Goal: Learn about a topic

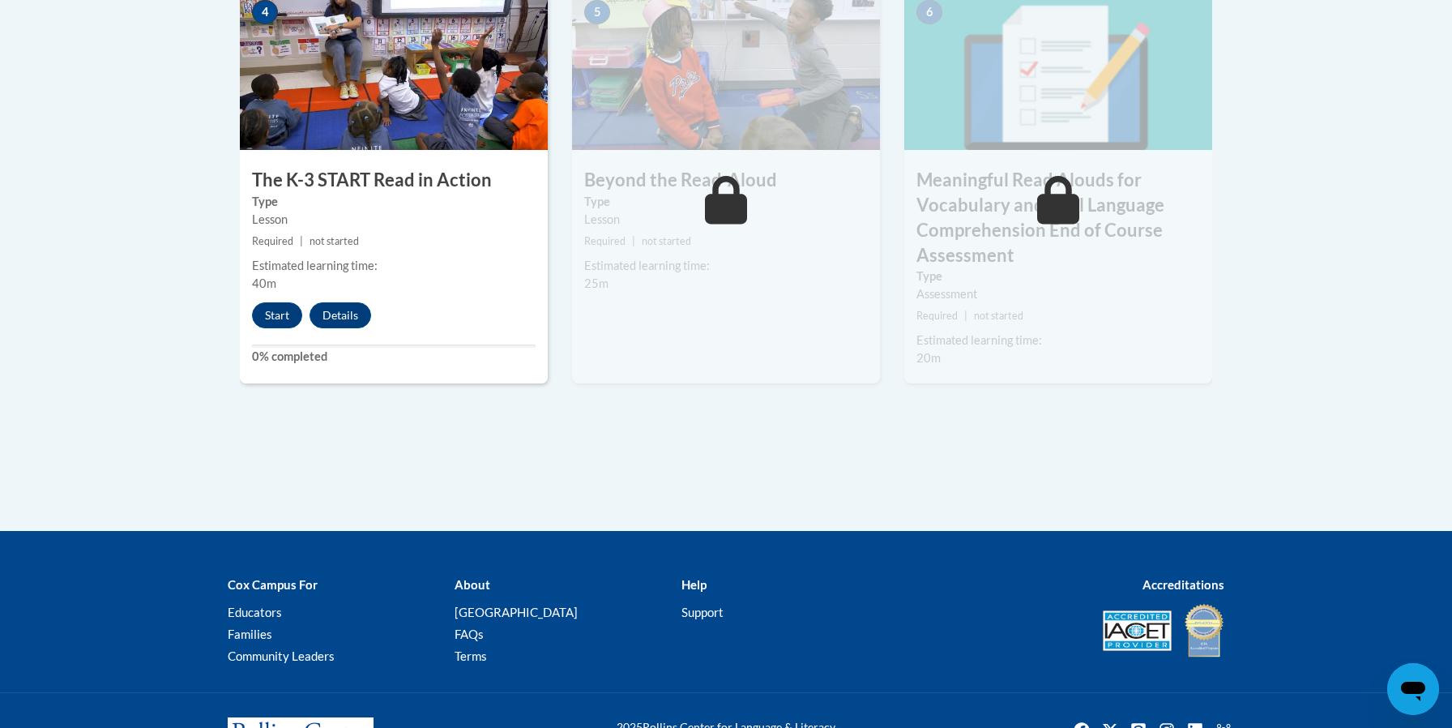
scroll to position [1111, 0]
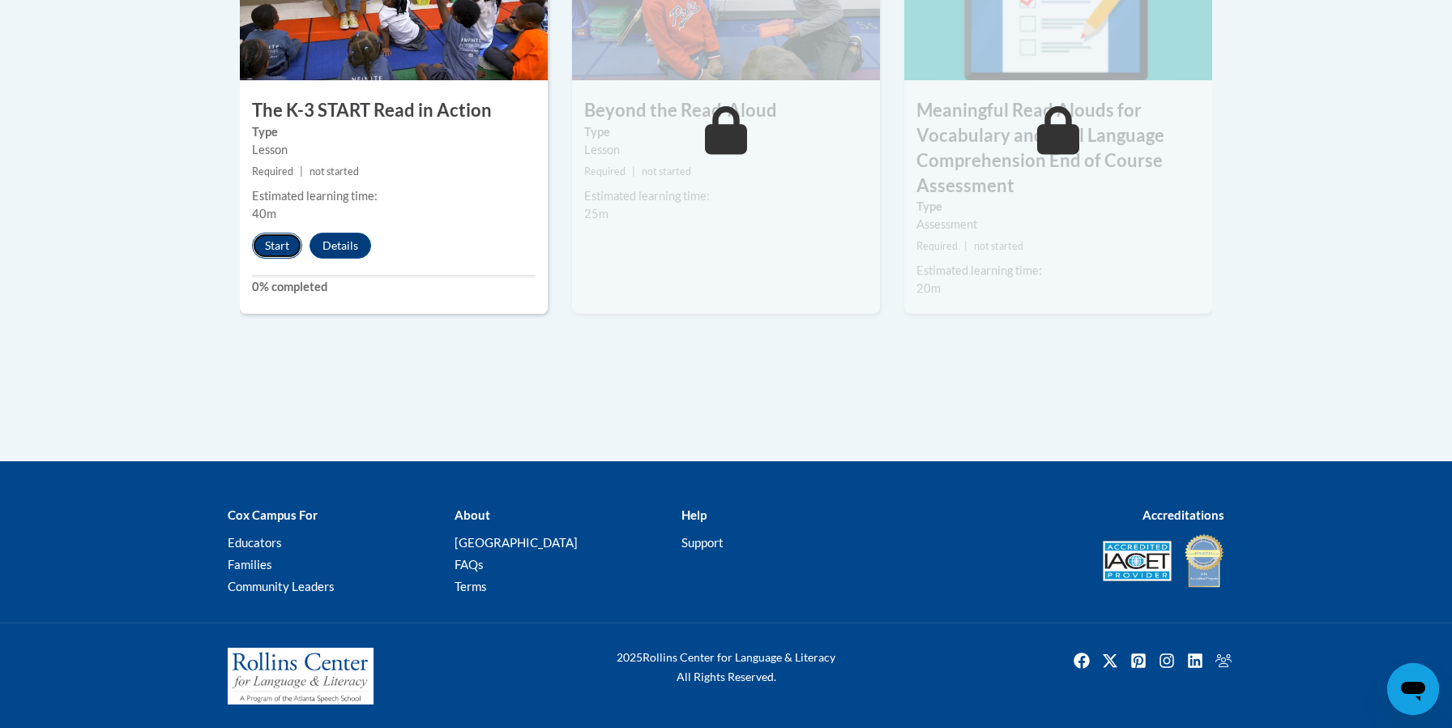
click at [285, 241] on button "Start" at bounding box center [277, 246] width 50 height 26
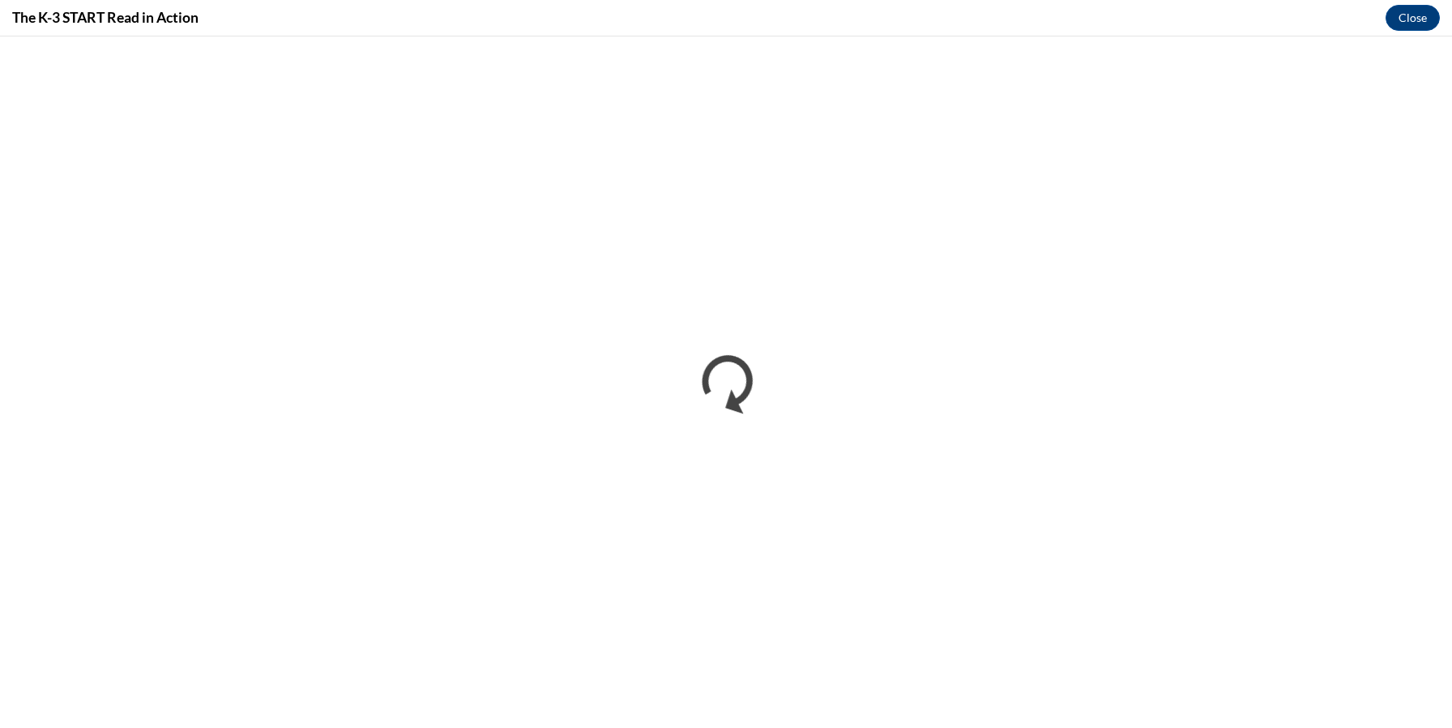
scroll to position [0, 0]
